Goal: Information Seeking & Learning: Learn about a topic

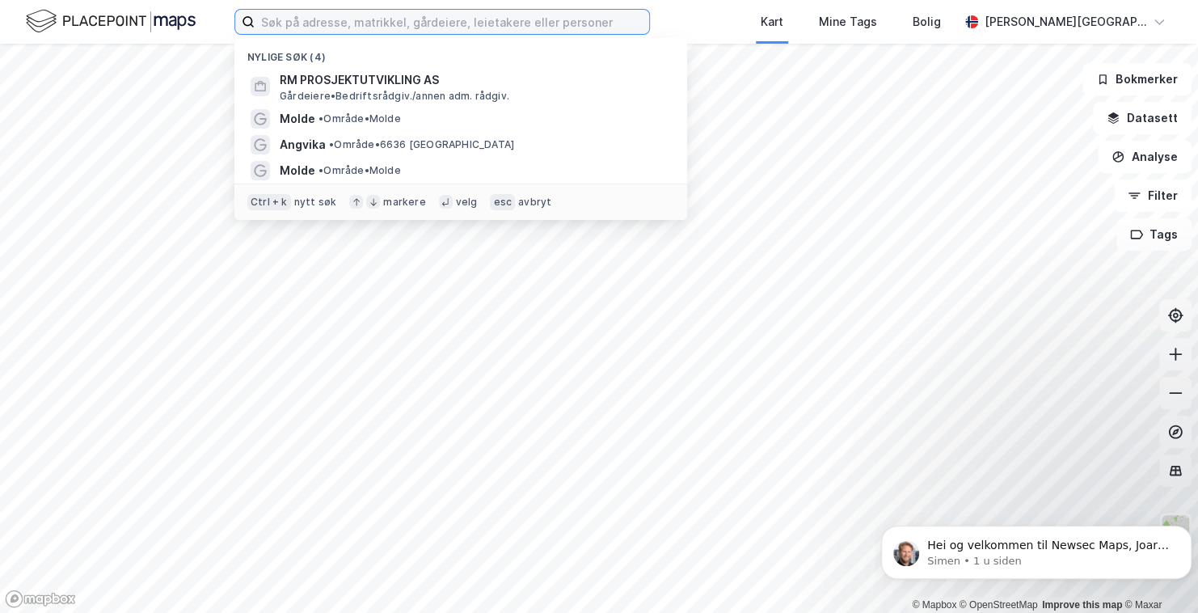
click at [415, 25] on input at bounding box center [452, 22] width 394 height 24
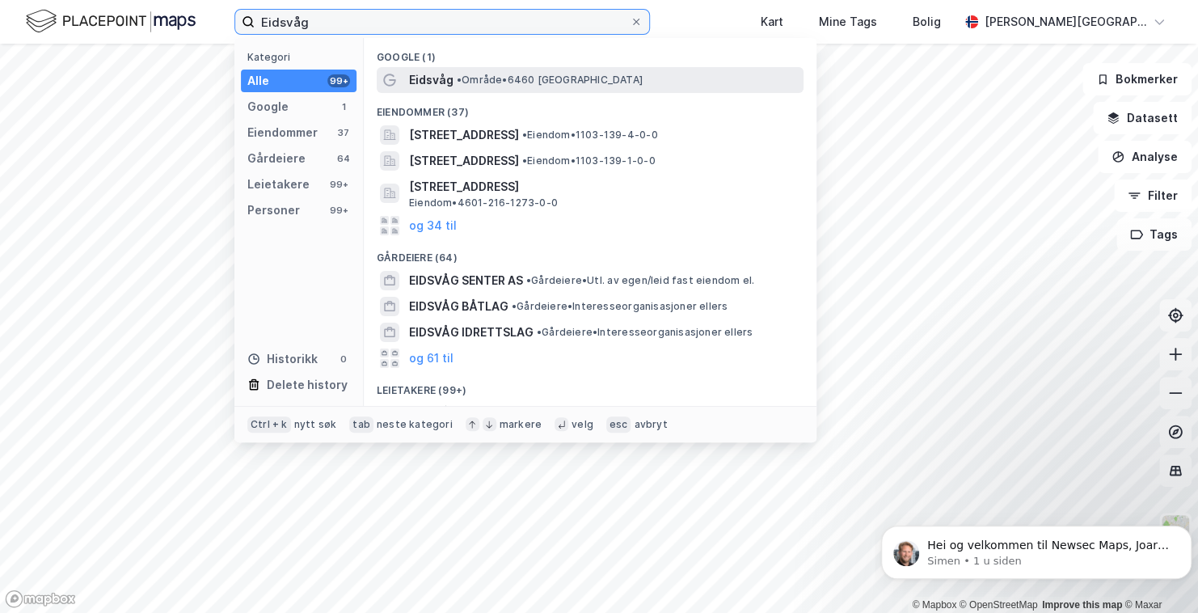
type input "Eidsvåg"
click at [430, 82] on span "Eidsvåg" at bounding box center [431, 79] width 44 height 19
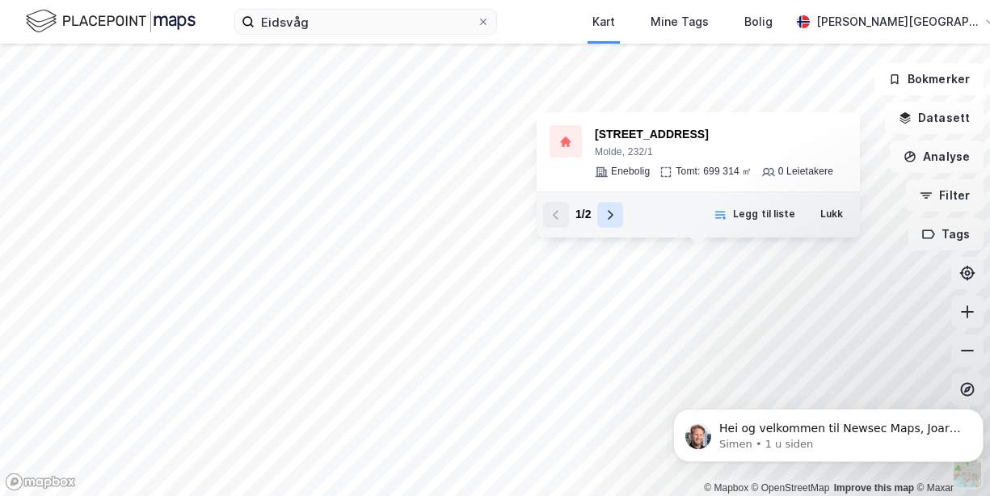
click at [613, 213] on icon at bounding box center [610, 214] width 13 height 13
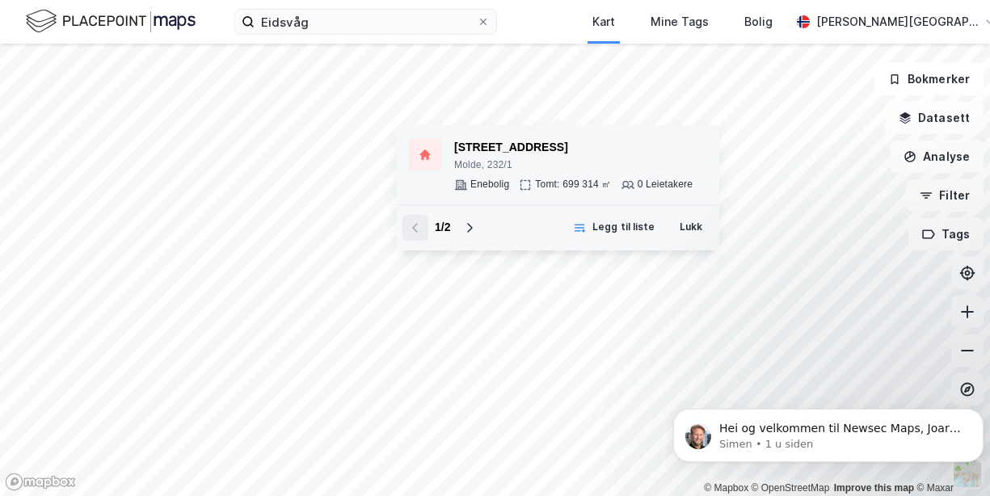
click at [495, 146] on div "[STREET_ADDRESS]" at bounding box center [573, 147] width 238 height 19
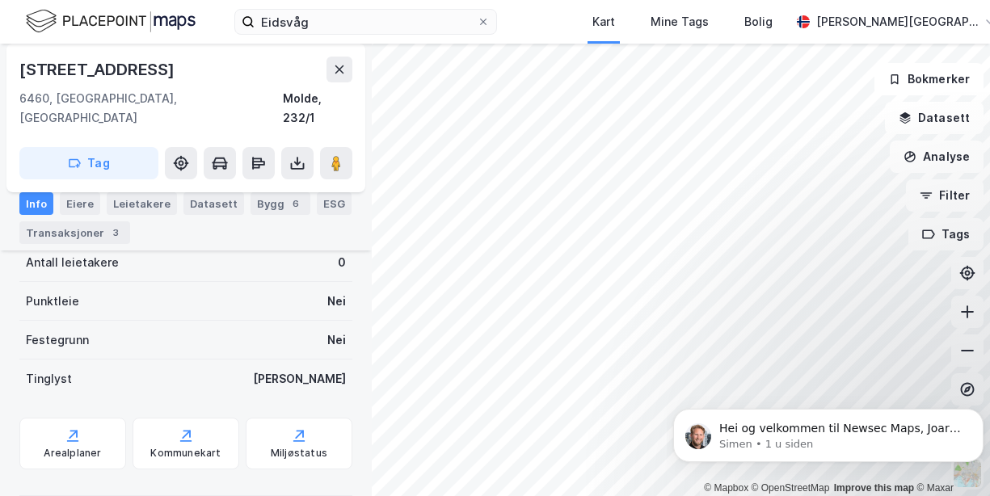
scroll to position [300, 0]
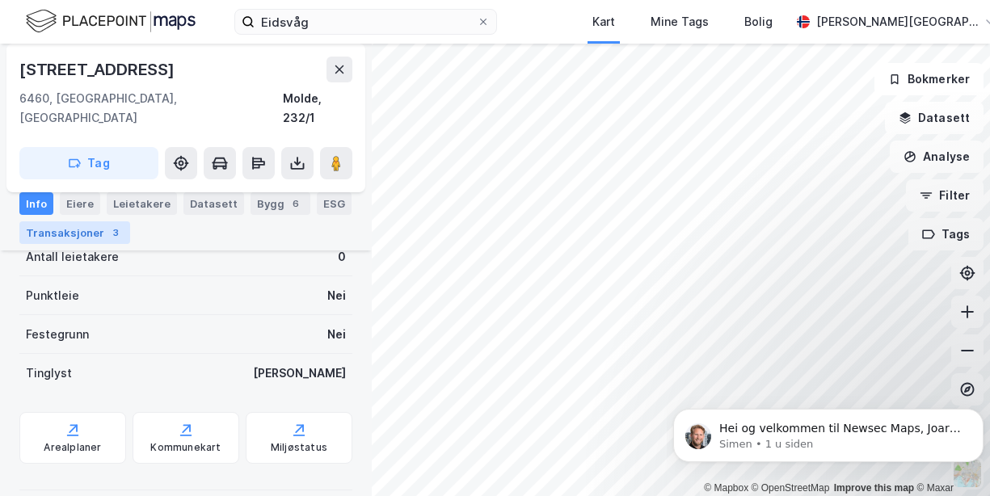
click at [107, 232] on div "3" at bounding box center [115, 233] width 16 height 16
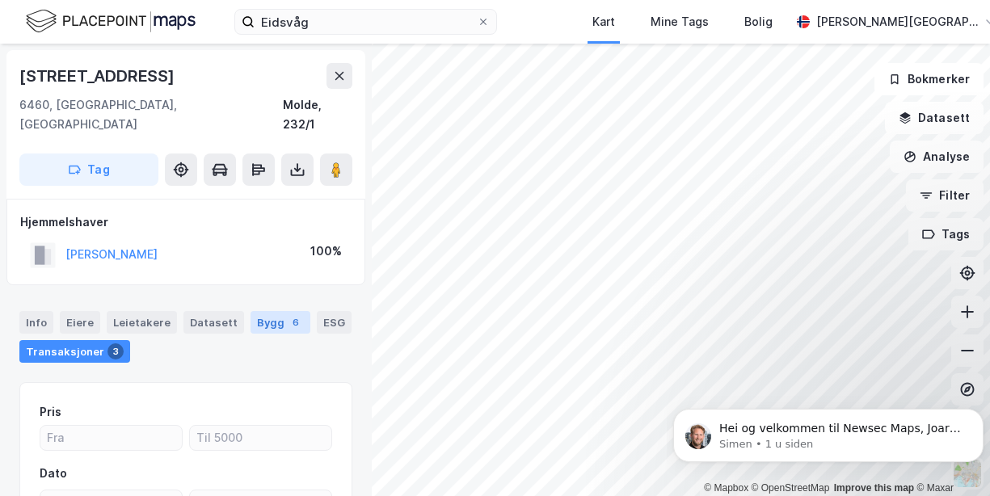
click at [260, 311] on div "Bygg 6" at bounding box center [281, 322] width 60 height 23
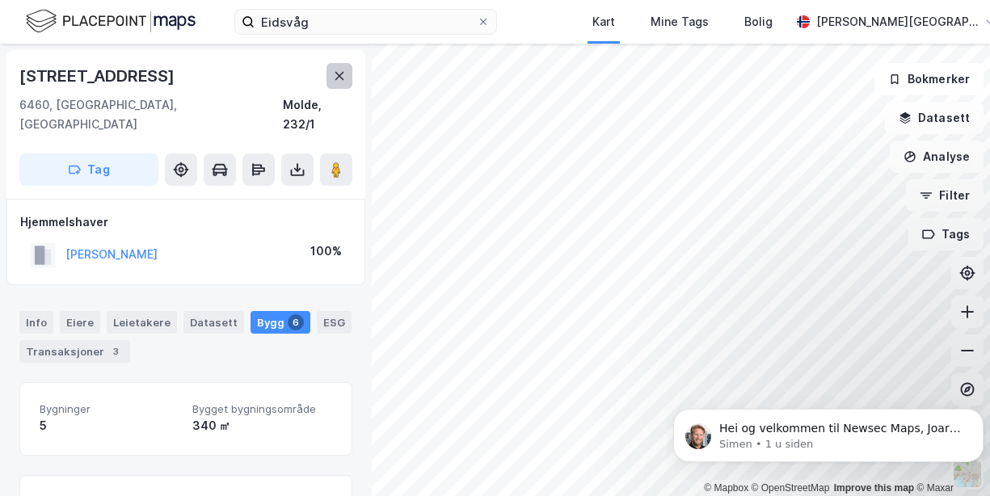
click at [338, 77] on icon at bounding box center [339, 76] width 9 height 8
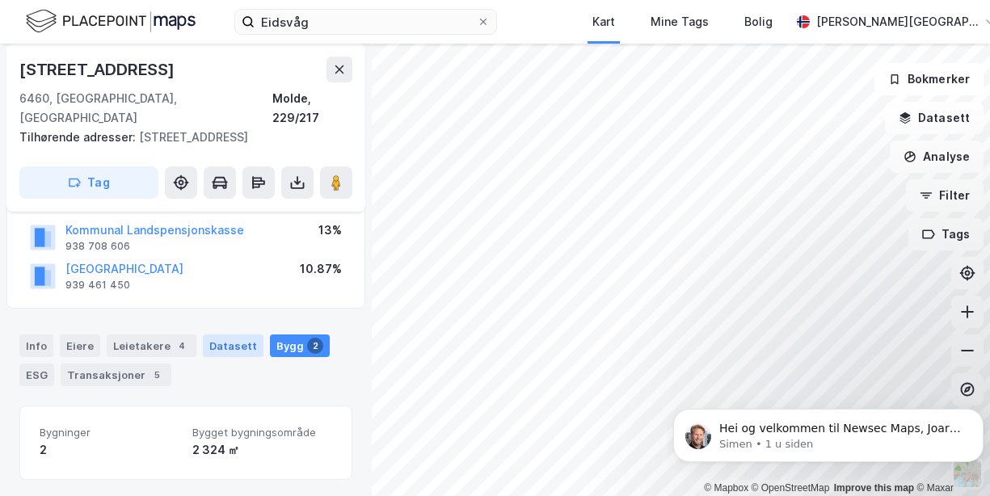
scroll to position [163, 0]
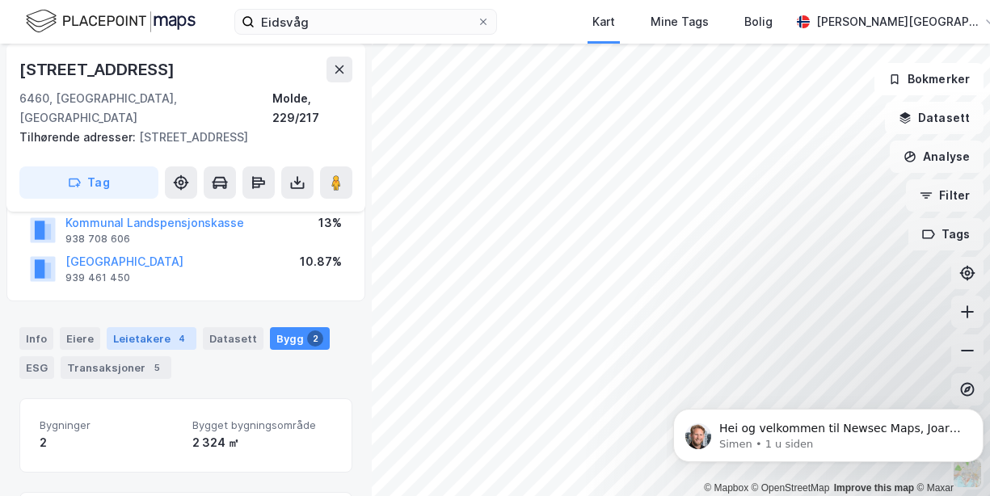
click at [137, 327] on div "Leietakere 4" at bounding box center [152, 338] width 90 height 23
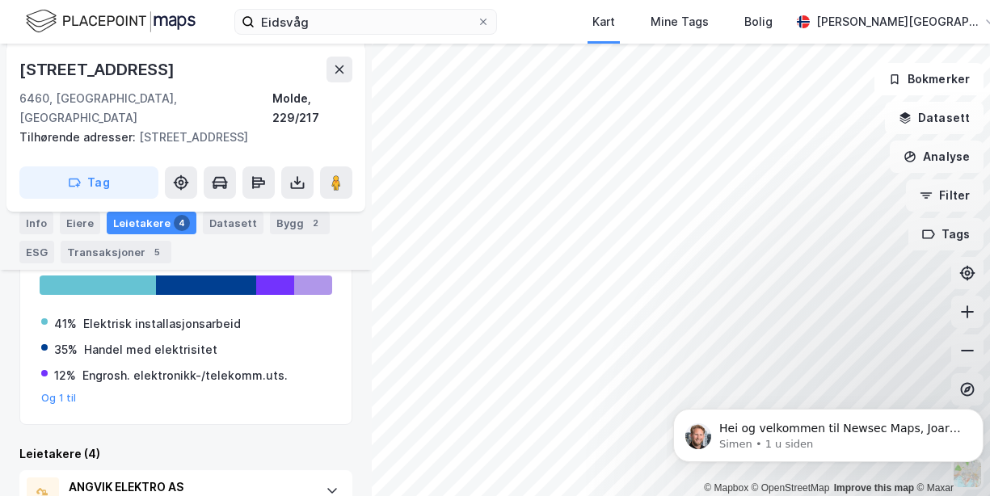
scroll to position [322, 0]
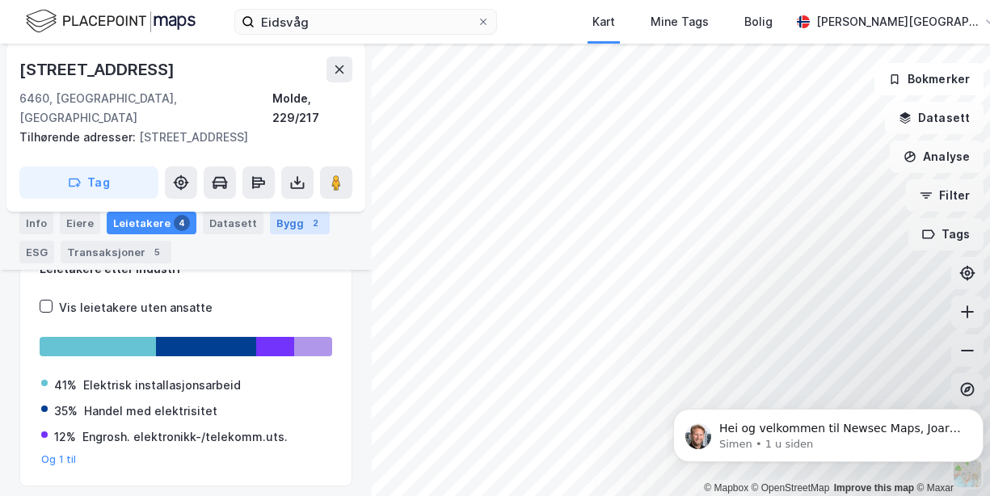
click at [292, 225] on div "Bygg 2" at bounding box center [300, 223] width 60 height 23
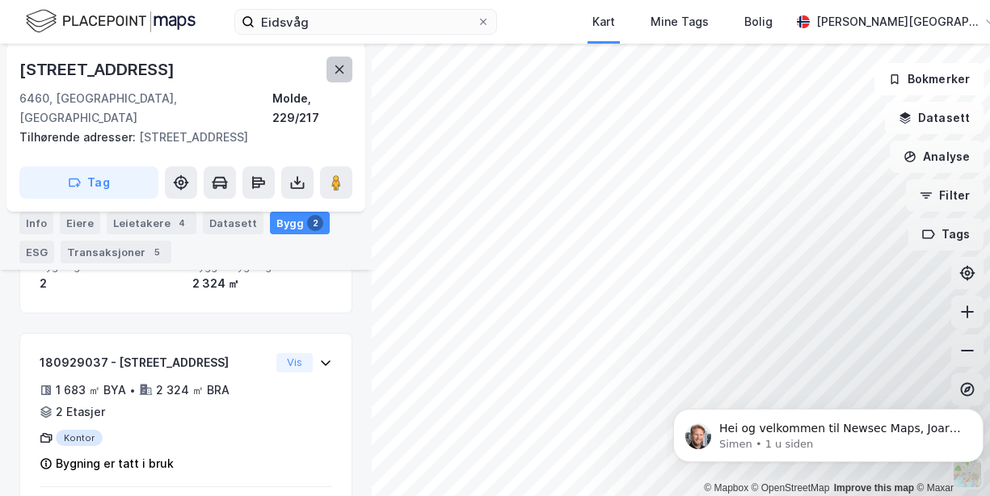
click at [339, 68] on icon at bounding box center [339, 69] width 9 height 8
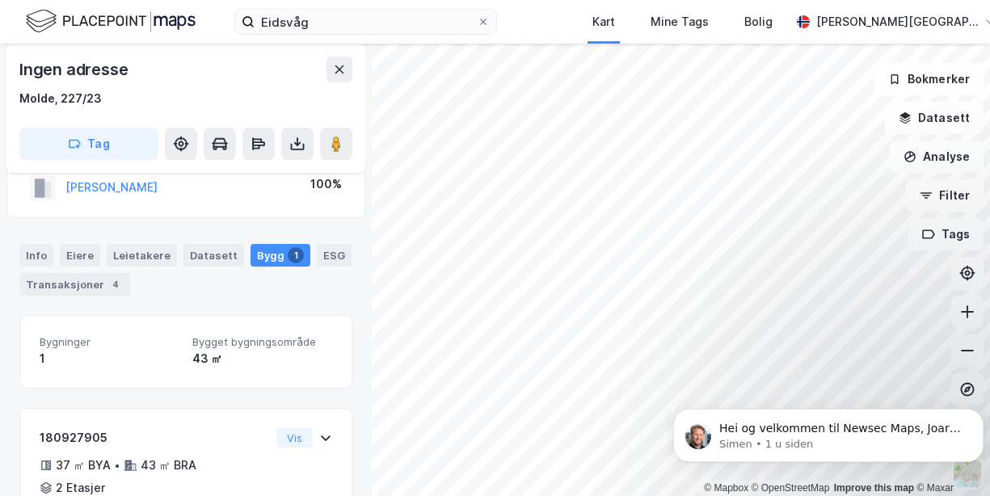
scroll to position [116, 0]
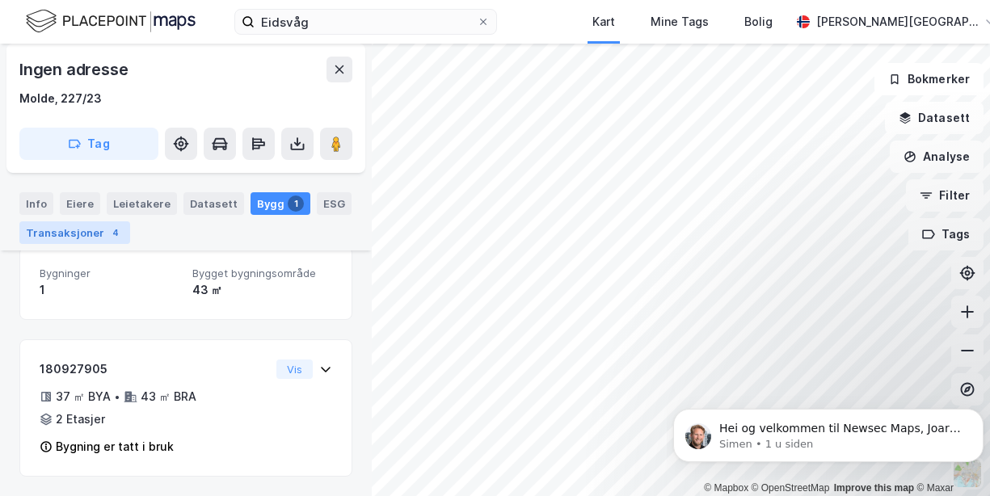
click at [69, 230] on div "Transaksjoner 4" at bounding box center [74, 232] width 111 height 23
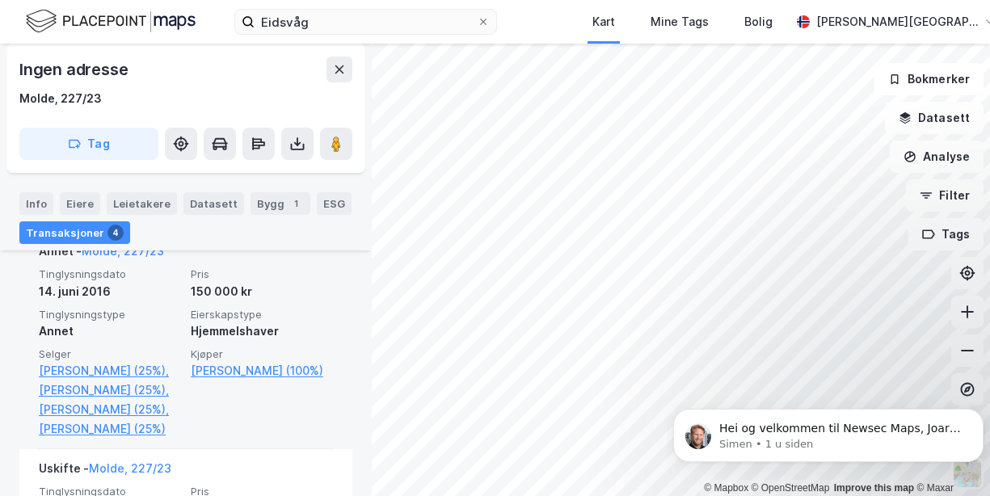
scroll to position [333, 0]
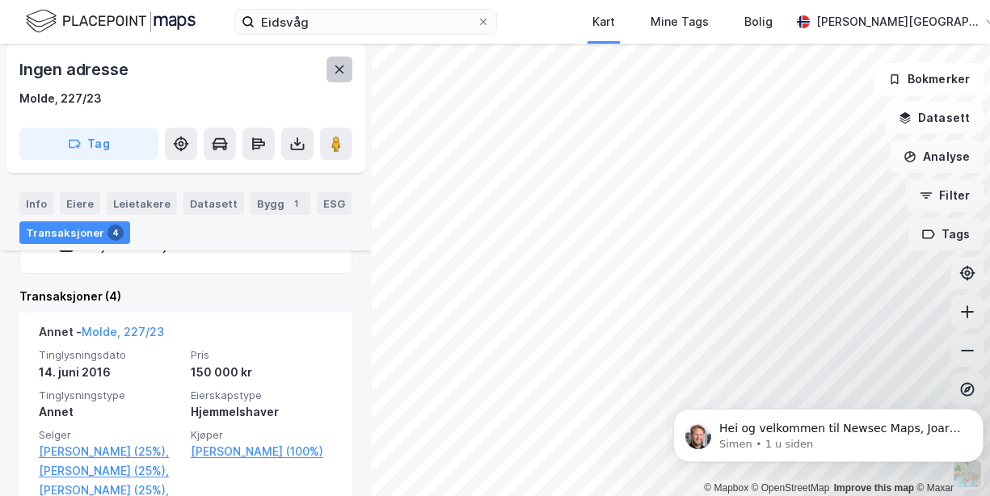
click at [343, 74] on icon at bounding box center [339, 69] width 13 height 13
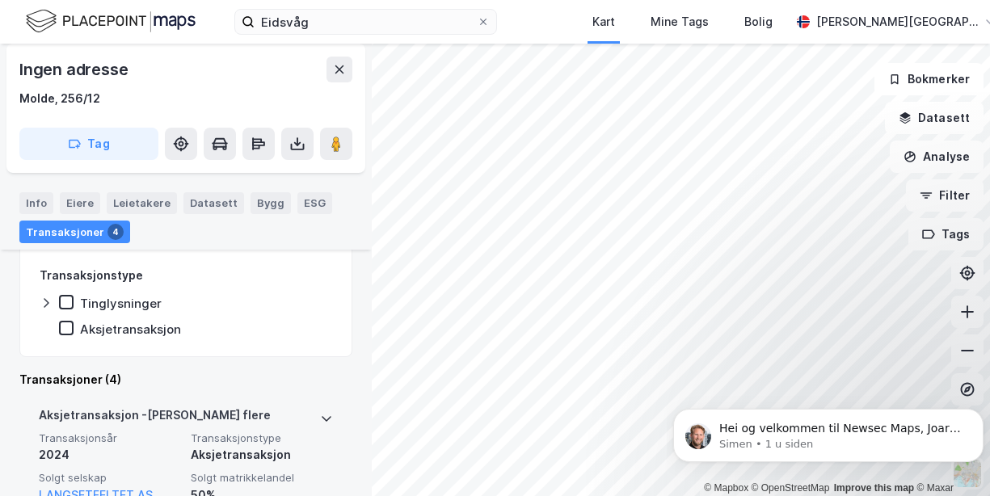
scroll to position [490, 0]
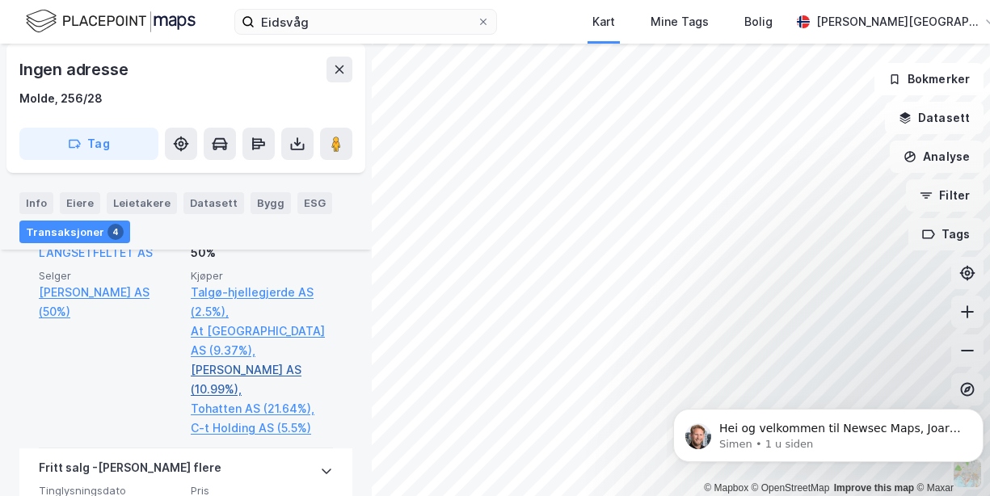
scroll to position [571, 0]
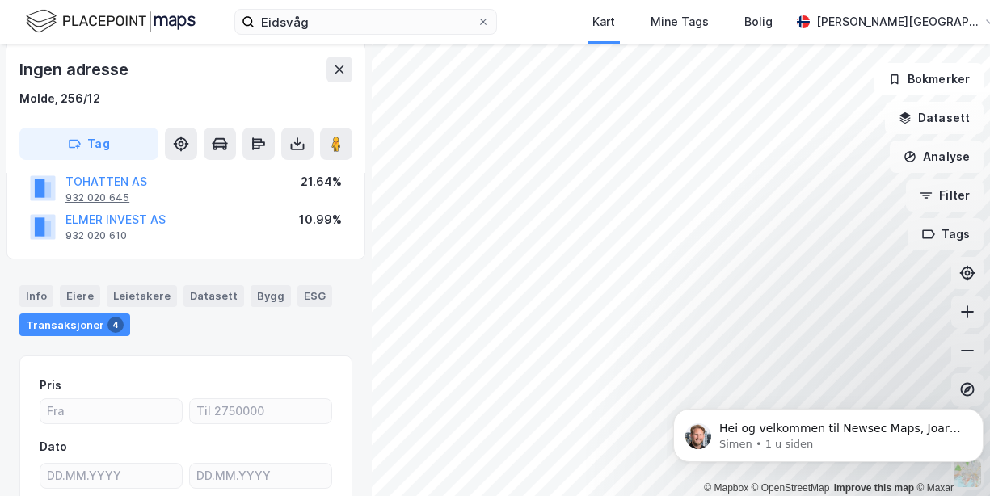
scroll to position [5, 0]
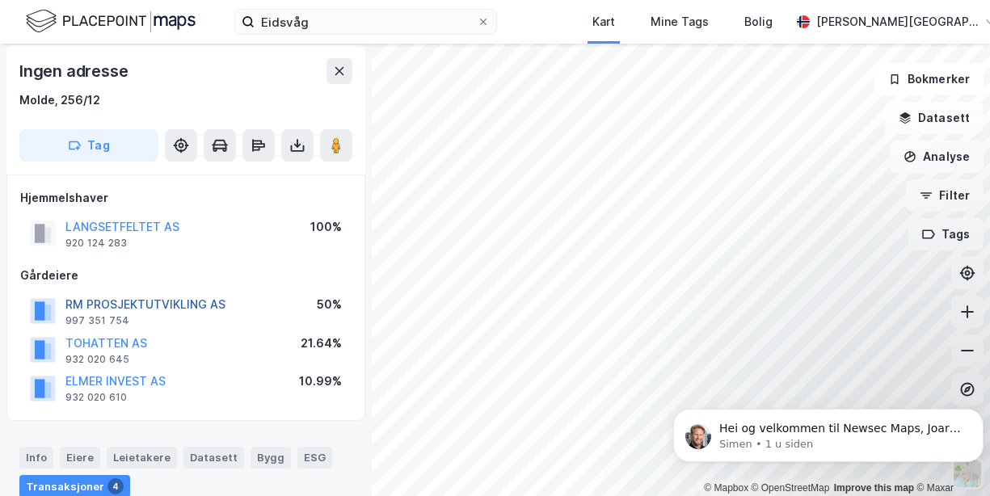
click at [0, 0] on button "RM PROSJEKTUTVIKLING AS" at bounding box center [0, 0] width 0 height 0
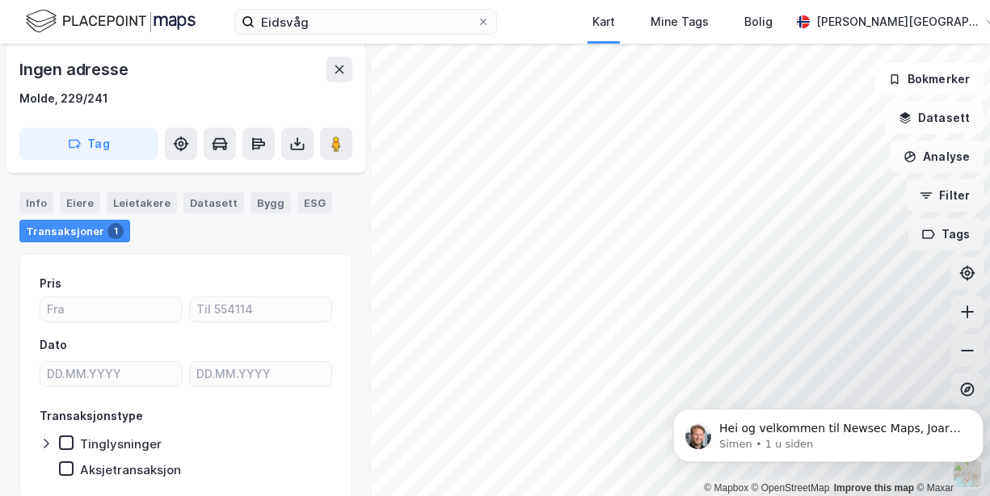
scroll to position [166, 0]
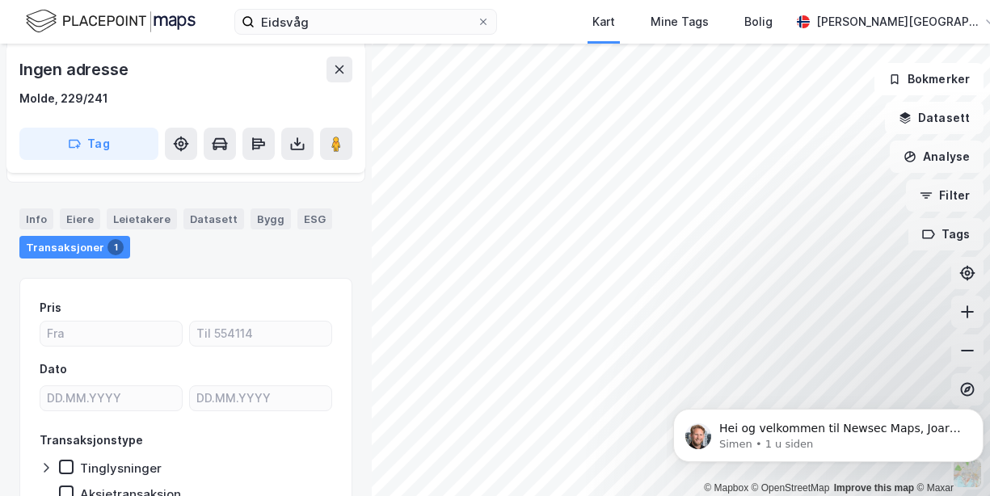
click at [61, 249] on div "Transaksjoner 1" at bounding box center [74, 247] width 111 height 23
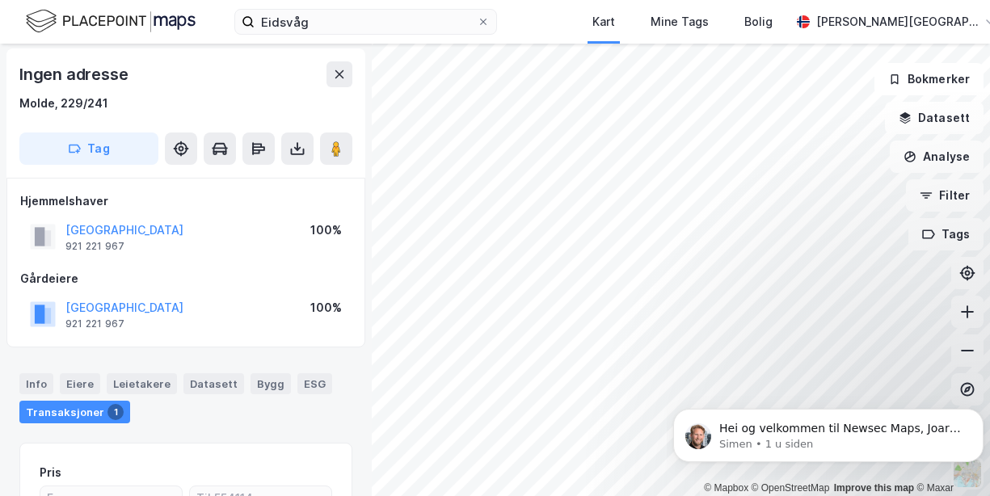
scroll to position [0, 0]
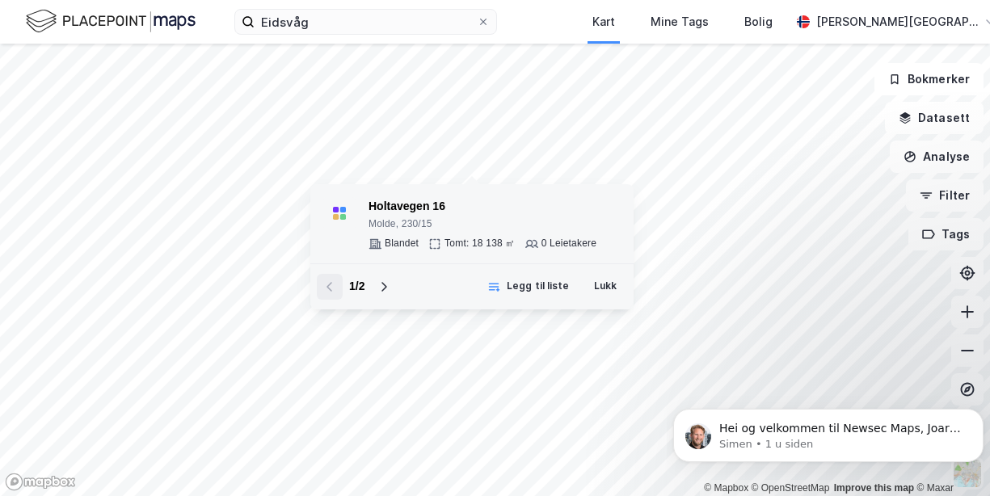
click at [401, 207] on div "Holtavegen 16" at bounding box center [483, 206] width 228 height 19
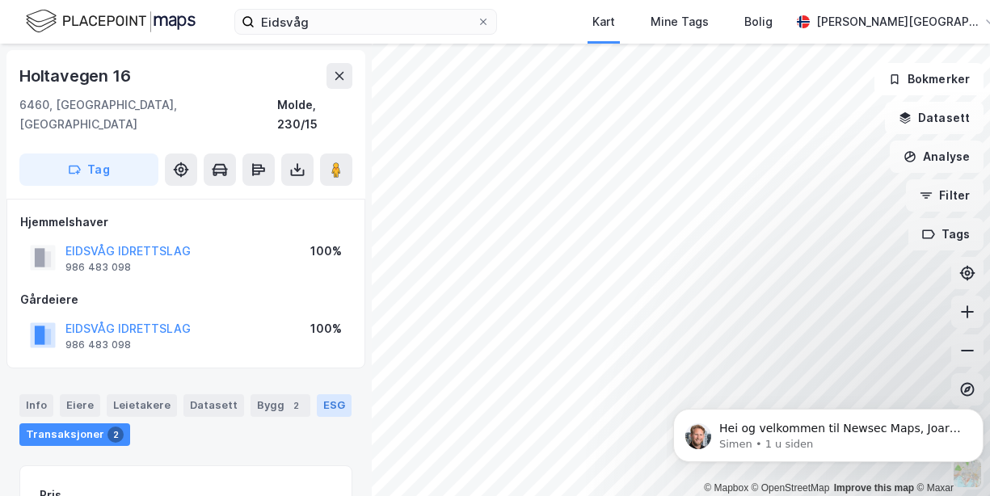
click at [318, 394] on div "ESG" at bounding box center [334, 405] width 35 height 23
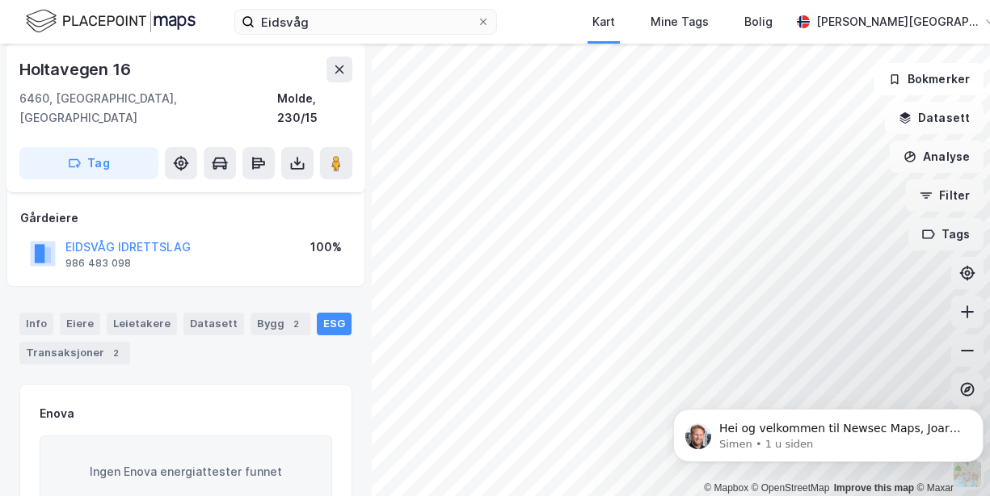
scroll to position [65, 0]
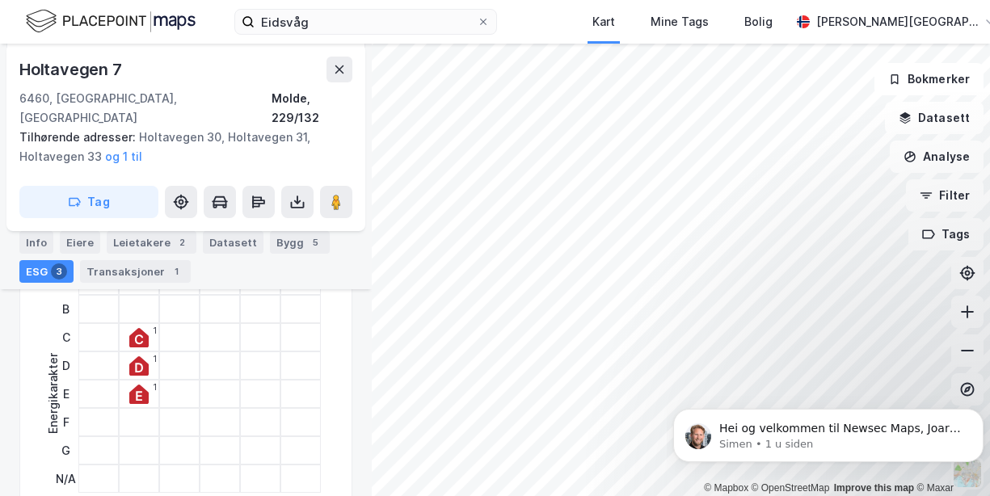
scroll to position [308, 0]
click at [288, 246] on div "Bygg 5" at bounding box center [300, 242] width 60 height 23
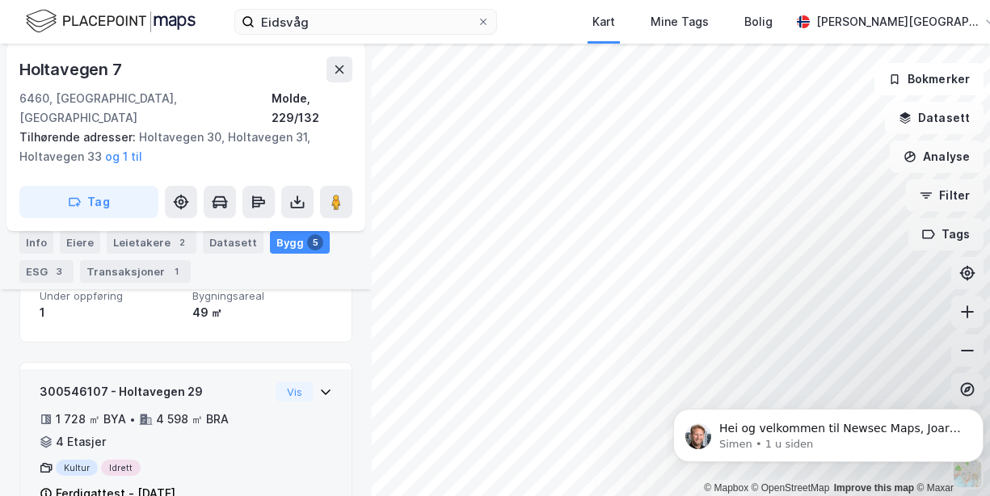
scroll to position [335, 0]
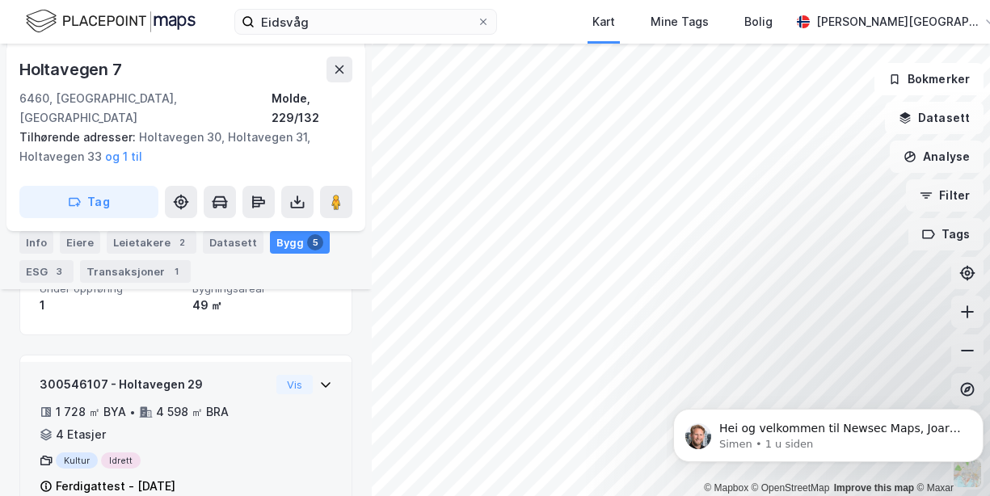
click at [91, 425] on div "4 Etasjer" at bounding box center [81, 434] width 50 height 19
click at [279, 375] on button "Vis" at bounding box center [294, 384] width 36 height 19
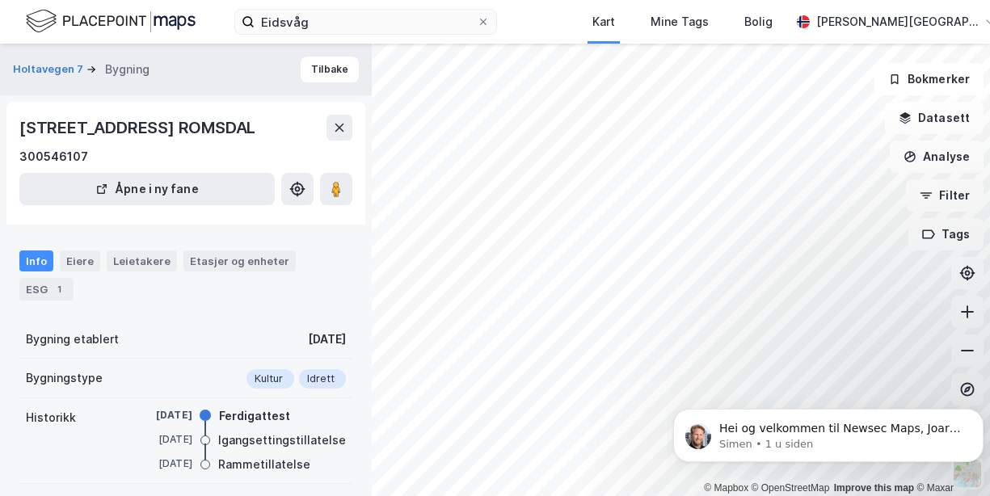
scroll to position [162, 0]
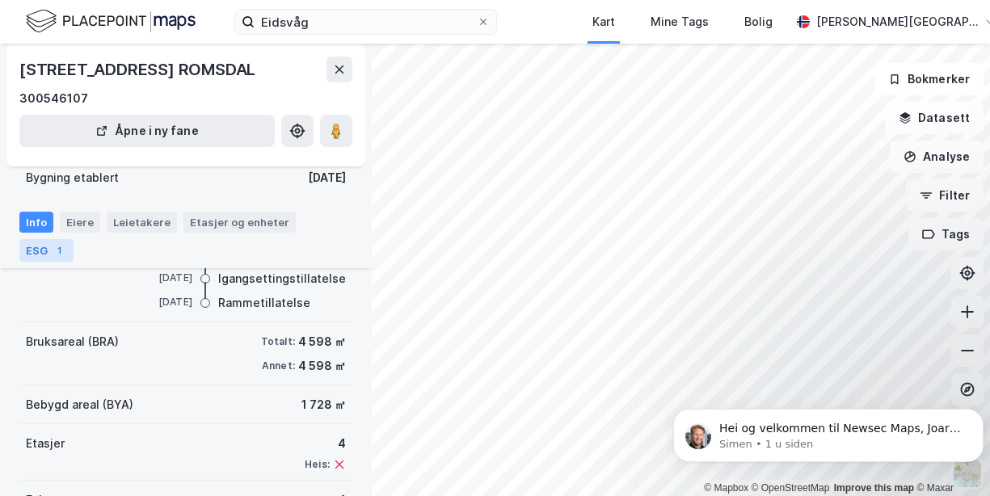
click at [38, 249] on div "ESG 1" at bounding box center [46, 250] width 54 height 23
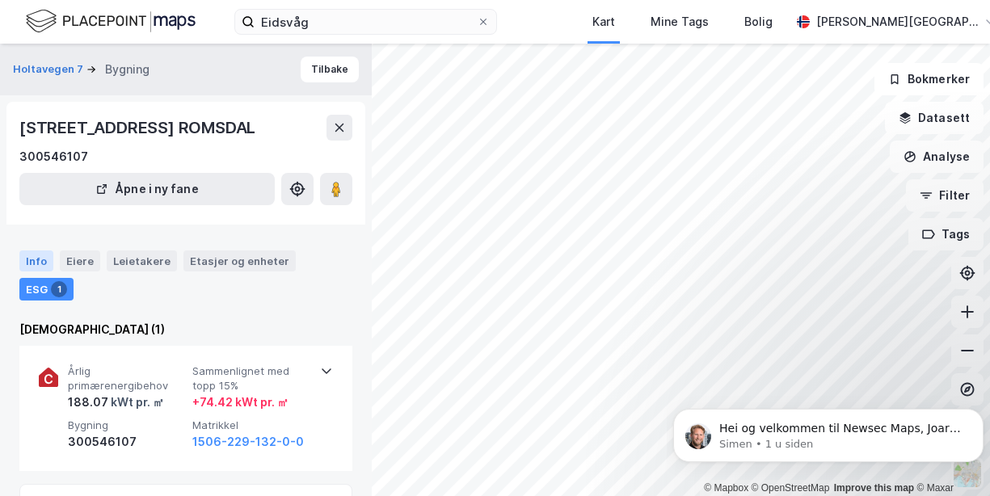
click at [38, 272] on div "Info" at bounding box center [36, 261] width 34 height 21
